Goal: Navigation & Orientation: Find specific page/section

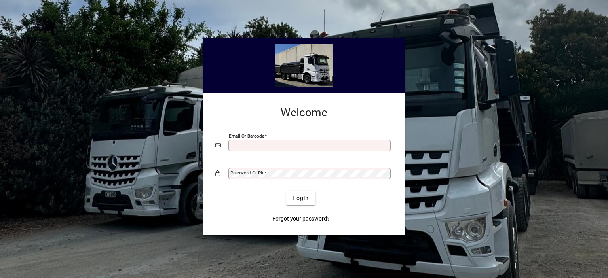
click at [242, 145] on input "Email or Barcode" at bounding box center [310, 145] width 160 height 6
type input "**********"
click at [246, 172] on mat-label "Password or Pin" at bounding box center [247, 173] width 34 height 6
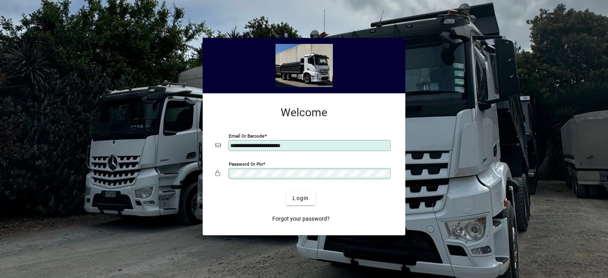
click at [286, 191] on button "Login" at bounding box center [300, 198] width 29 height 14
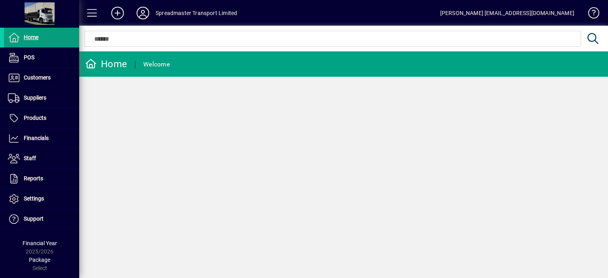
click at [144, 14] on icon at bounding box center [143, 13] width 16 height 13
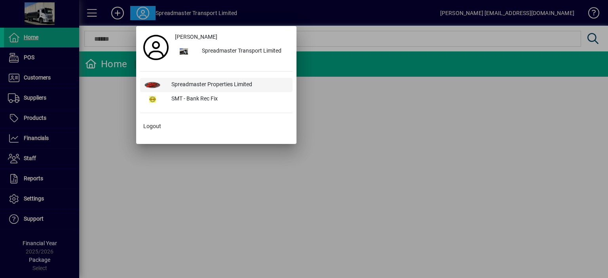
click at [188, 82] on div "Spreadmaster Properties Limited" at bounding box center [228, 85] width 127 height 14
